Goal: Transaction & Acquisition: Purchase product/service

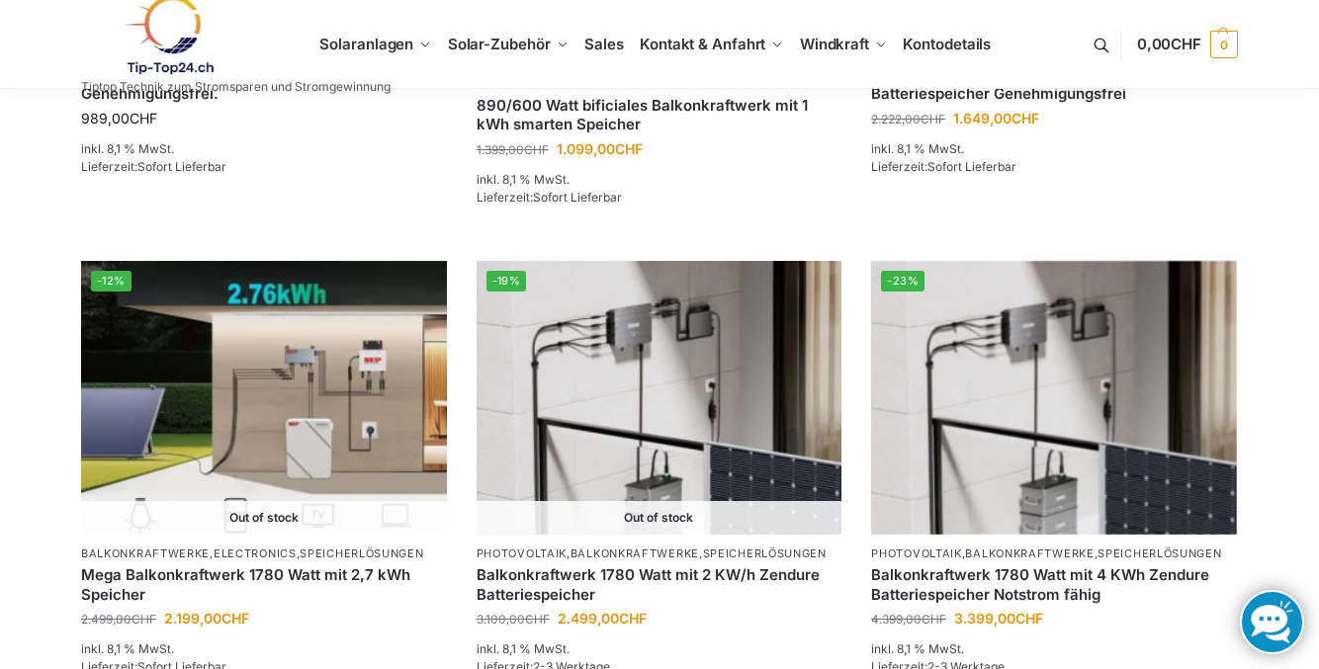
scroll to position [1641, 0]
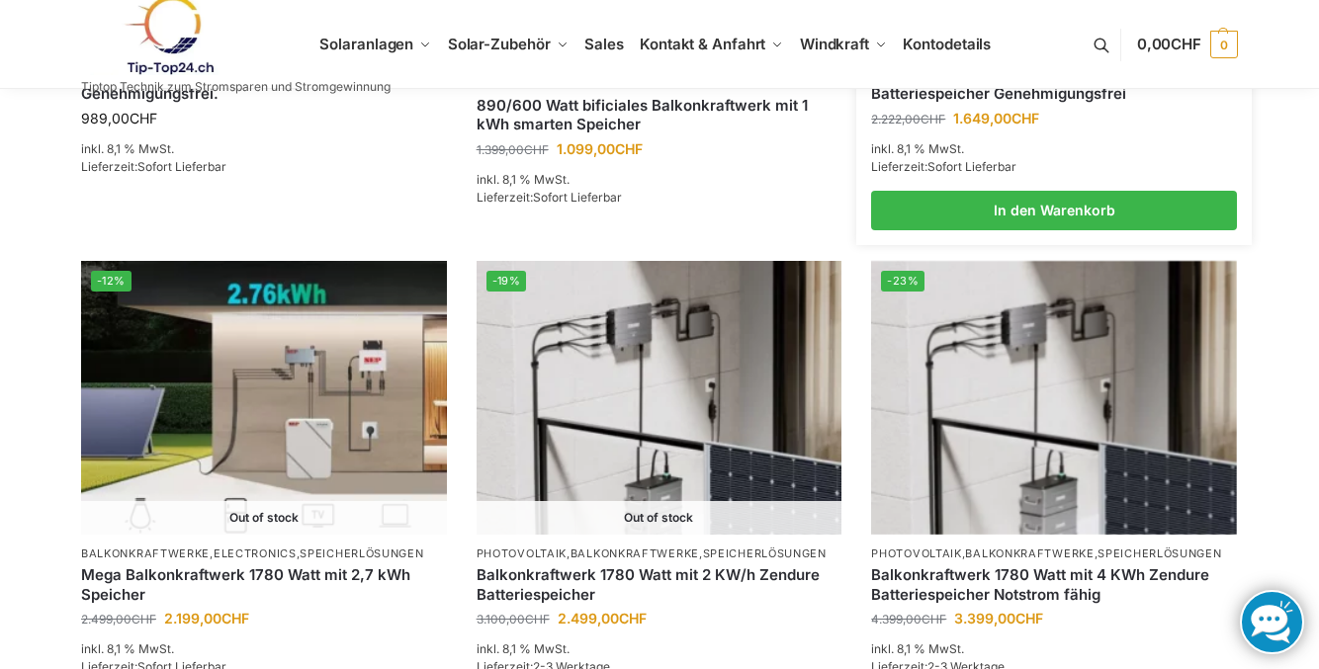
click at [1050, 104] on link "890/600 Watt Solarkraftwerk + 2,7 KW Batteriespeicher Genehmigungsfrei" at bounding box center [1054, 84] width 366 height 39
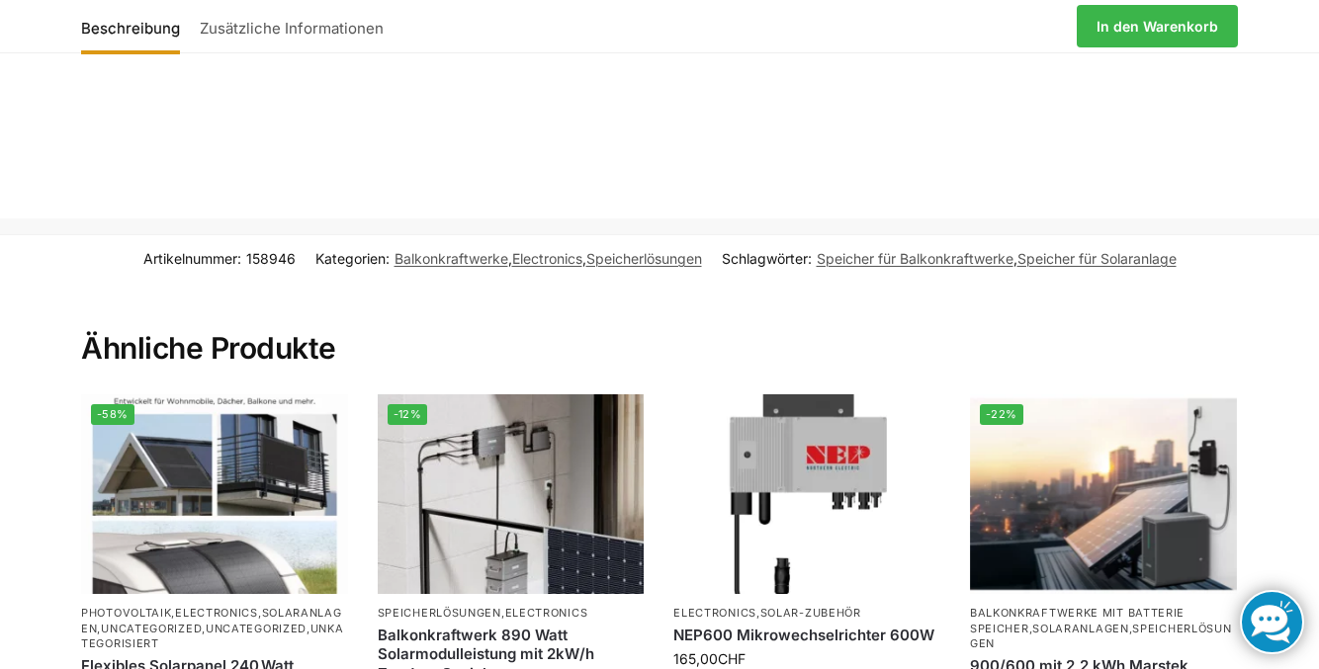
scroll to position [4019, 0]
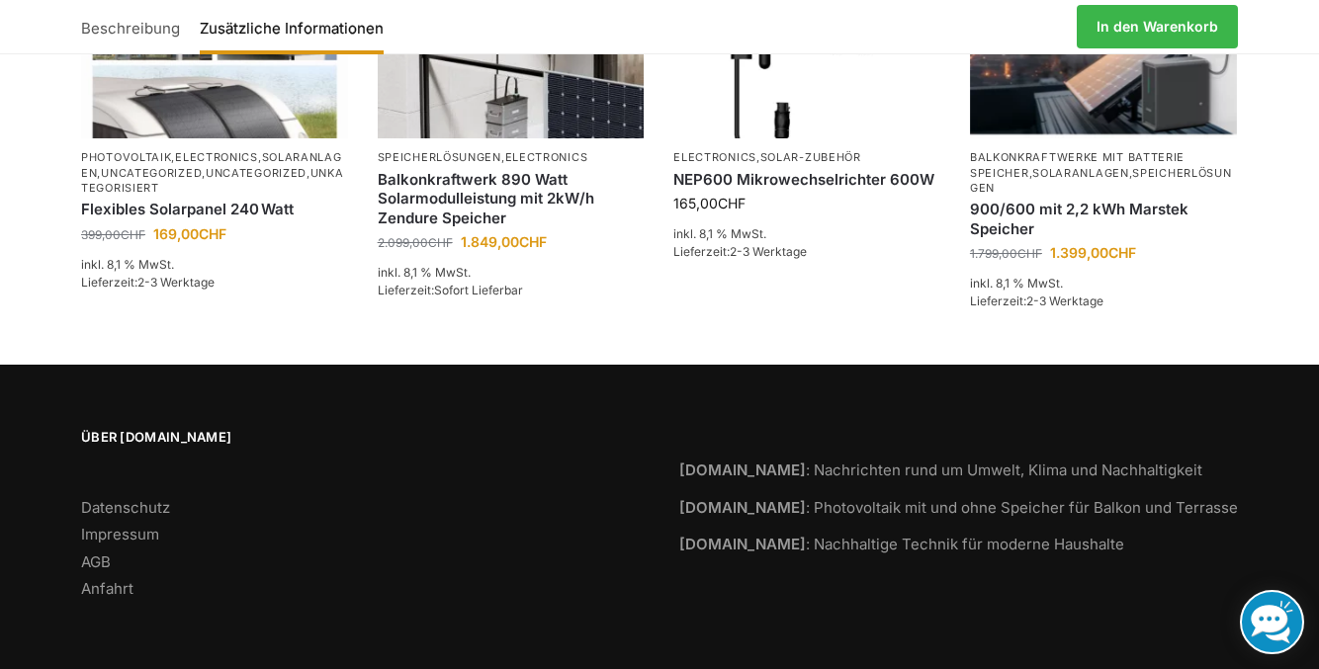
scroll to position [4949, 0]
click at [87, 544] on link "Impressum" at bounding box center [120, 534] width 78 height 19
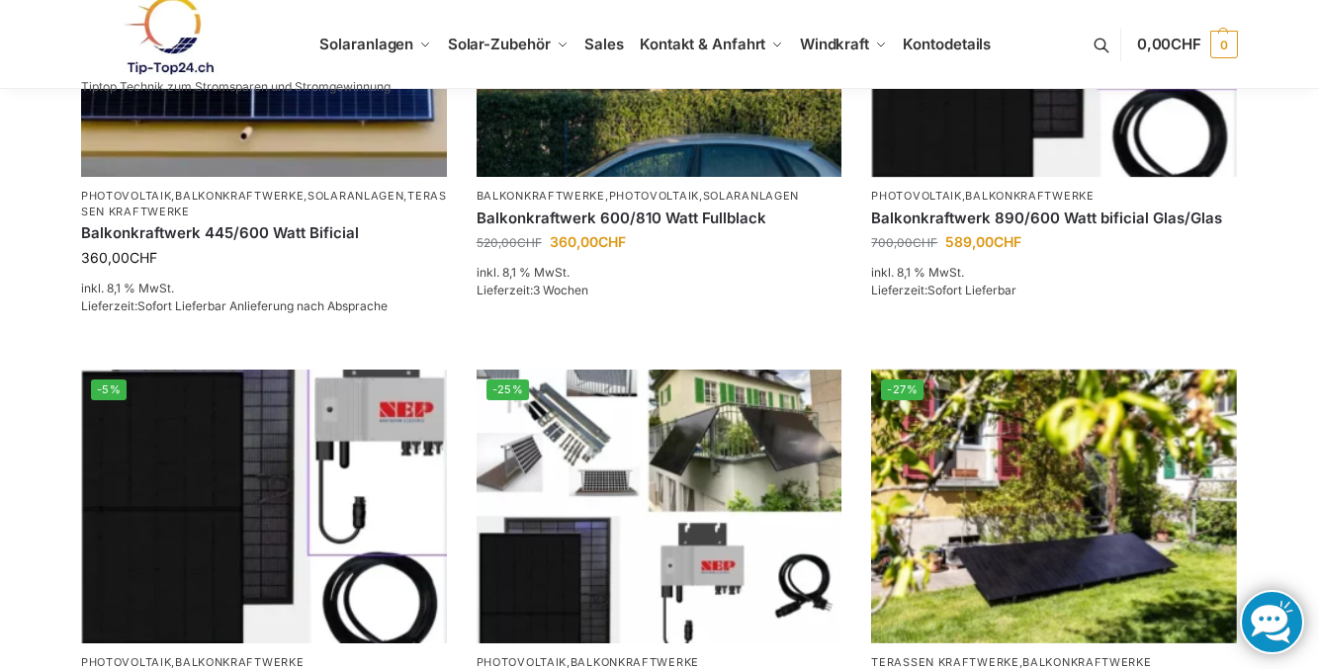
scroll to position [508, 0]
